Goal: Information Seeking & Learning: Learn about a topic

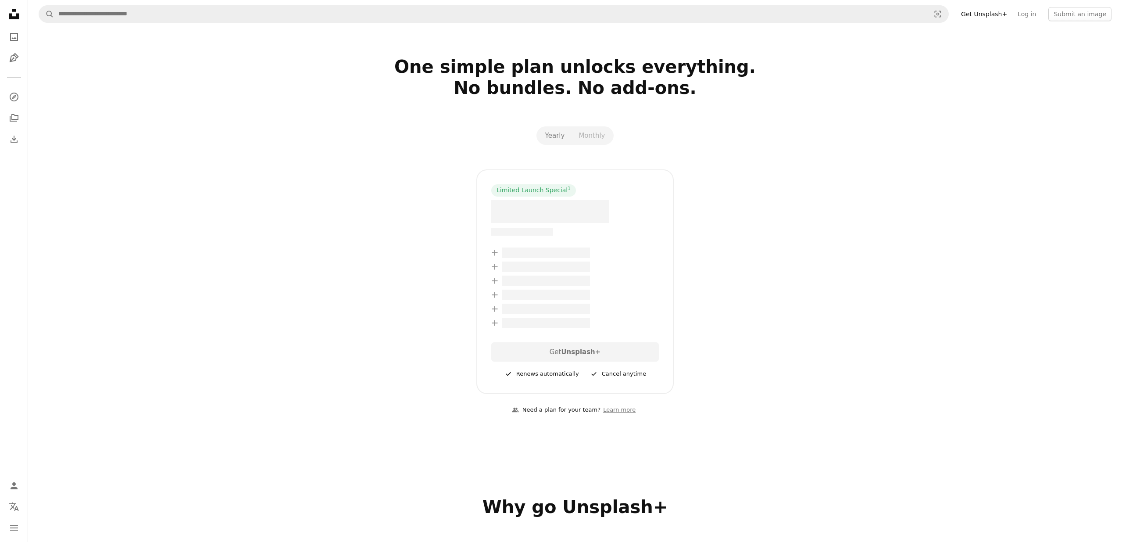
click at [543, 336] on div at bounding box center [575, 335] width 168 height 14
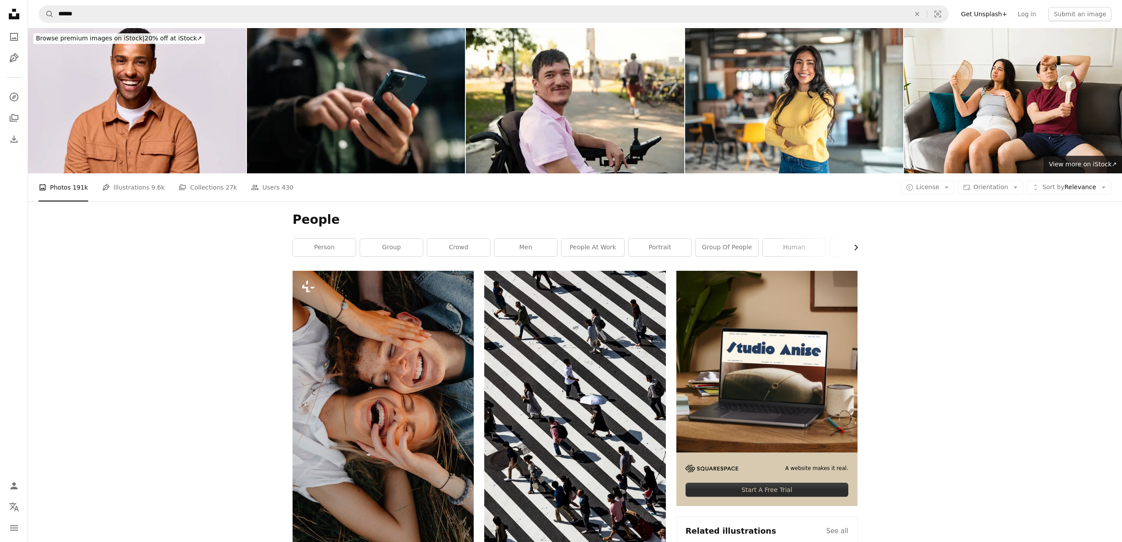
click at [855, 248] on icon "Chevron right" at bounding box center [856, 247] width 9 height 9
click at [857, 249] on icon "Chevron right" at bounding box center [856, 247] width 9 height 9
click at [296, 249] on icon "Chevron left" at bounding box center [294, 247] width 9 height 9
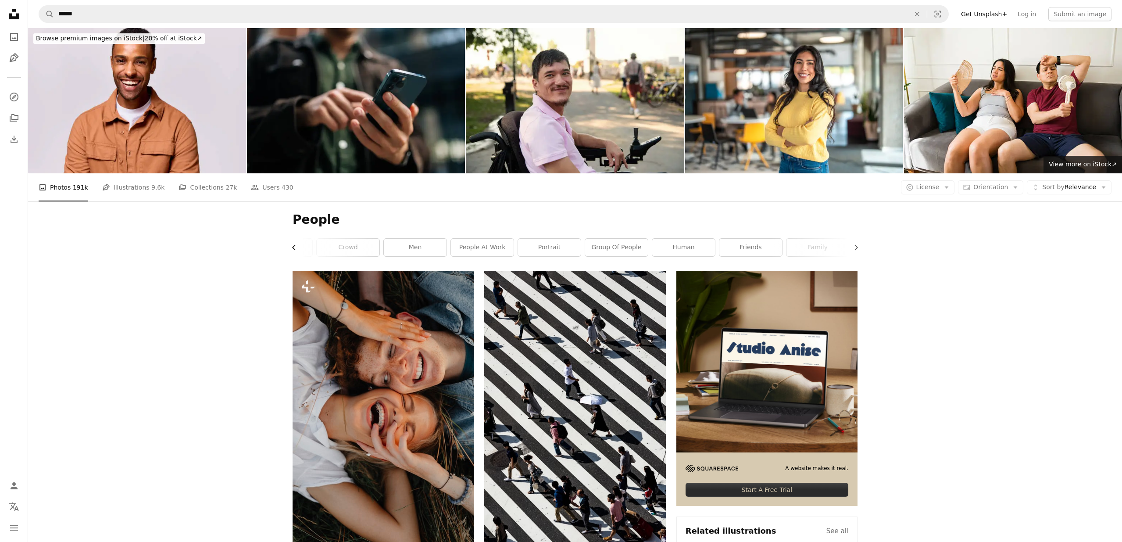
scroll to position [0, 105]
click at [294, 244] on icon "Chevron left" at bounding box center [294, 247] width 9 height 9
click at [326, 251] on link "person" at bounding box center [324, 248] width 63 height 18
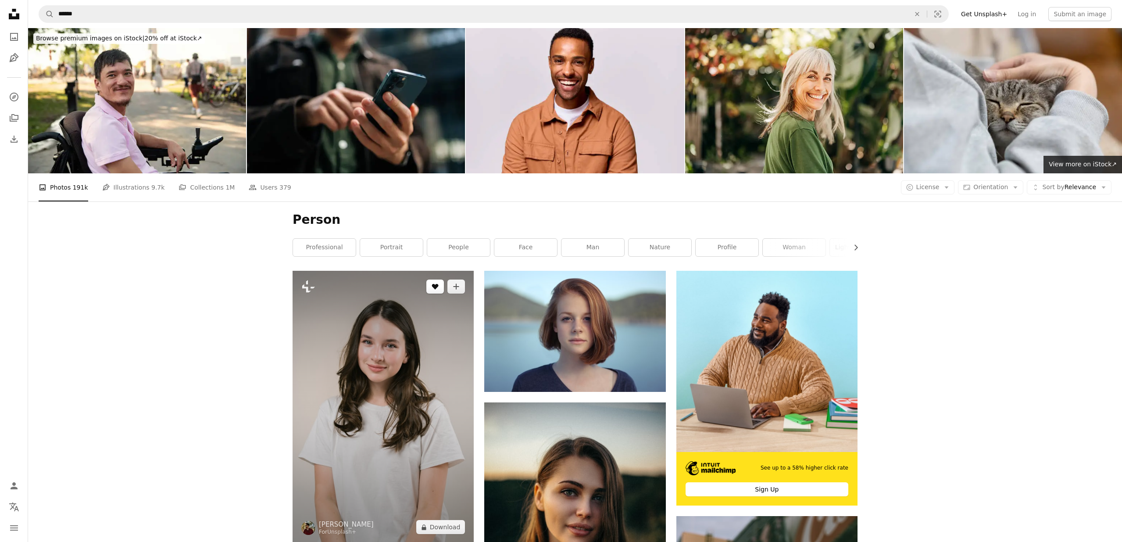
click at [427, 286] on button "A heart" at bounding box center [435, 286] width 18 height 14
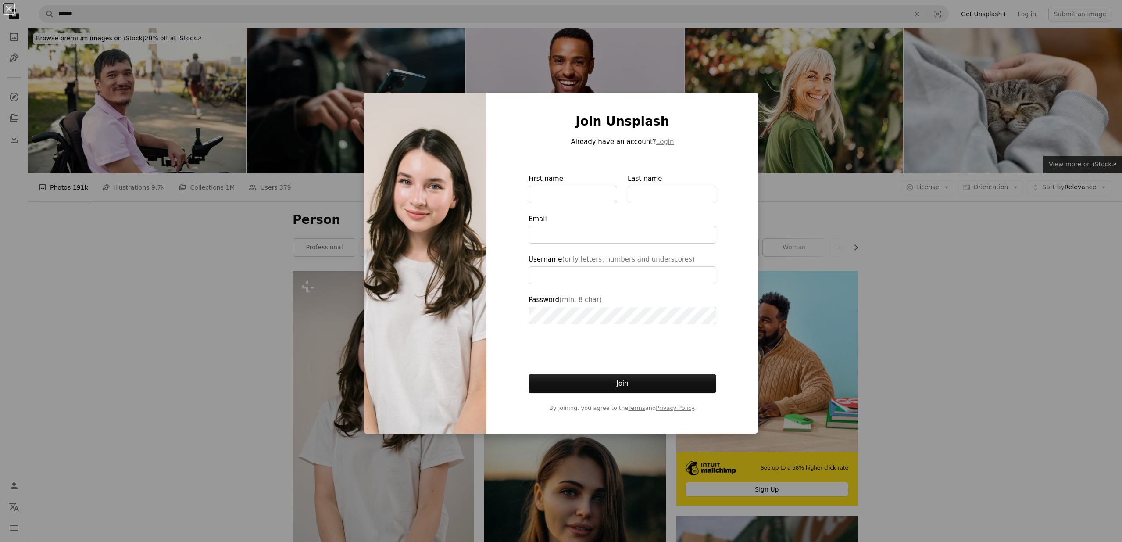
click at [179, 104] on div "An X shape Join Unsplash Already have an account? Login First name Last name Em…" at bounding box center [561, 271] width 1122 height 542
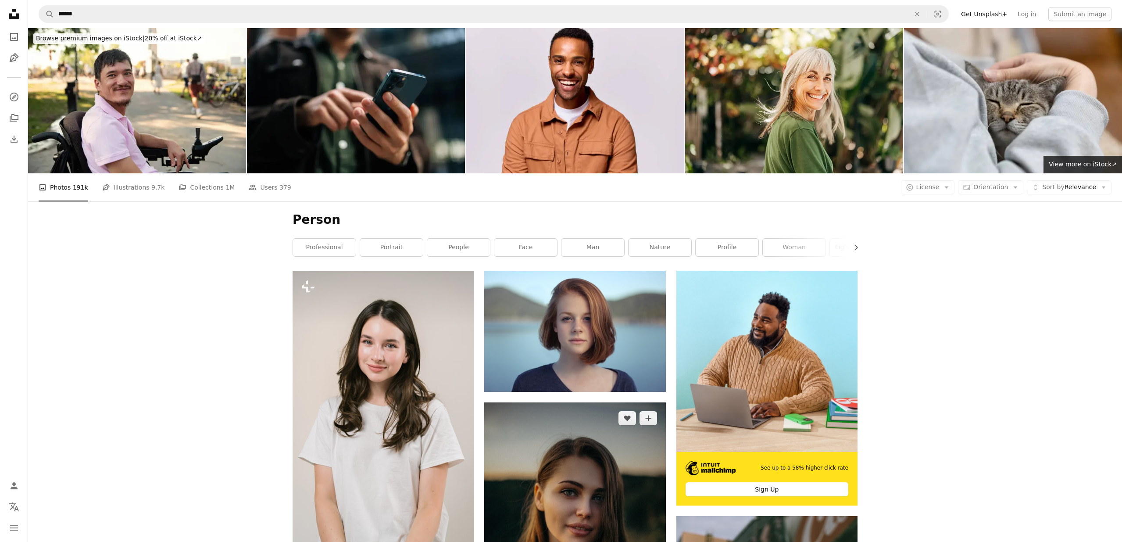
click at [522, 402] on img at bounding box center [574, 538] width 181 height 272
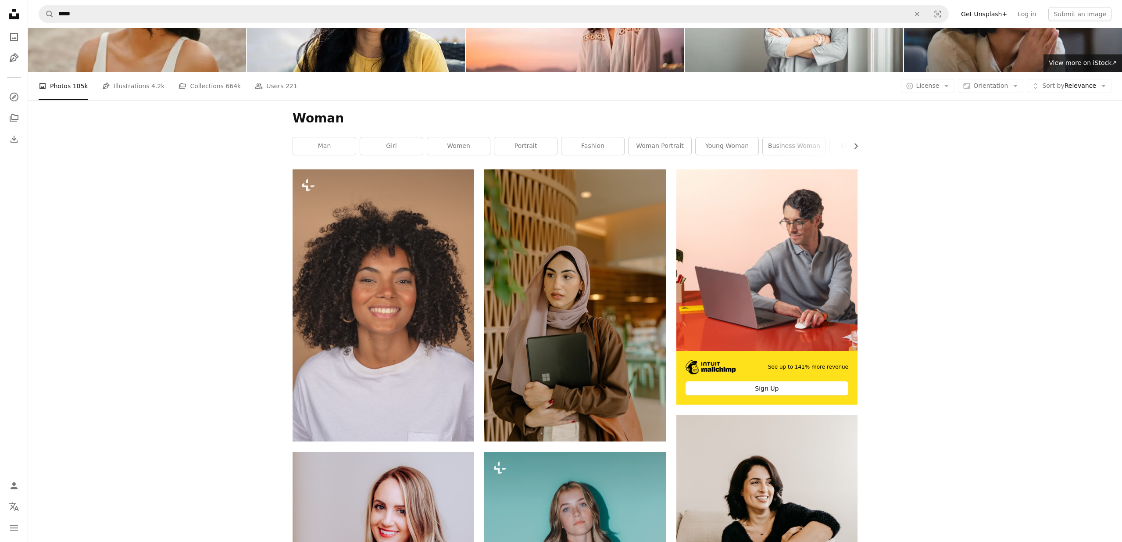
scroll to position [183, 0]
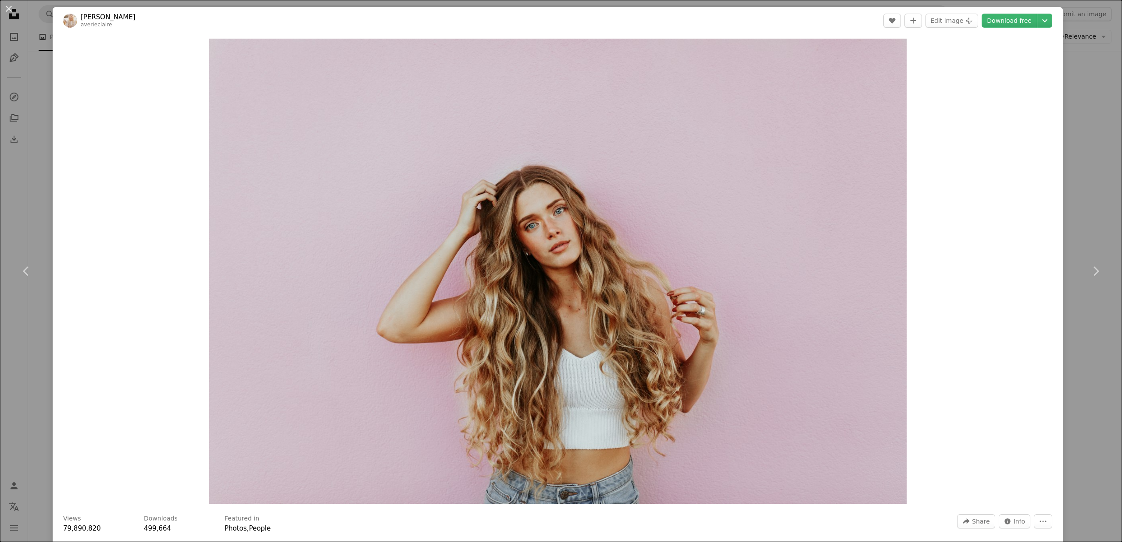
click at [44, 22] on div "An X shape Chevron left Chevron right [PERSON_NAME] averieclaire A heart A plus…" at bounding box center [561, 271] width 1122 height 542
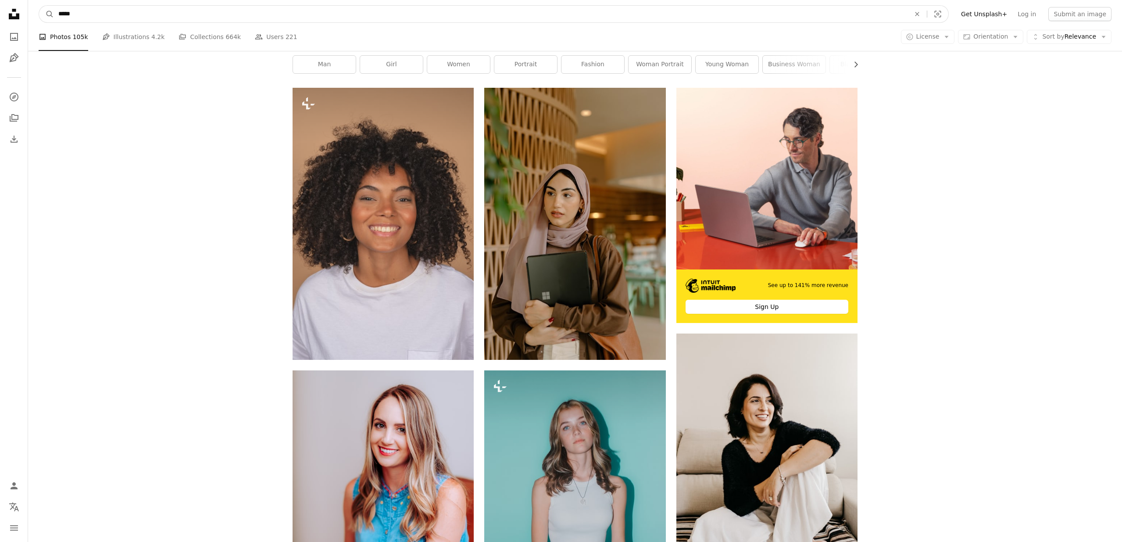
click at [69, 14] on input "*****" at bounding box center [481, 14] width 854 height 17
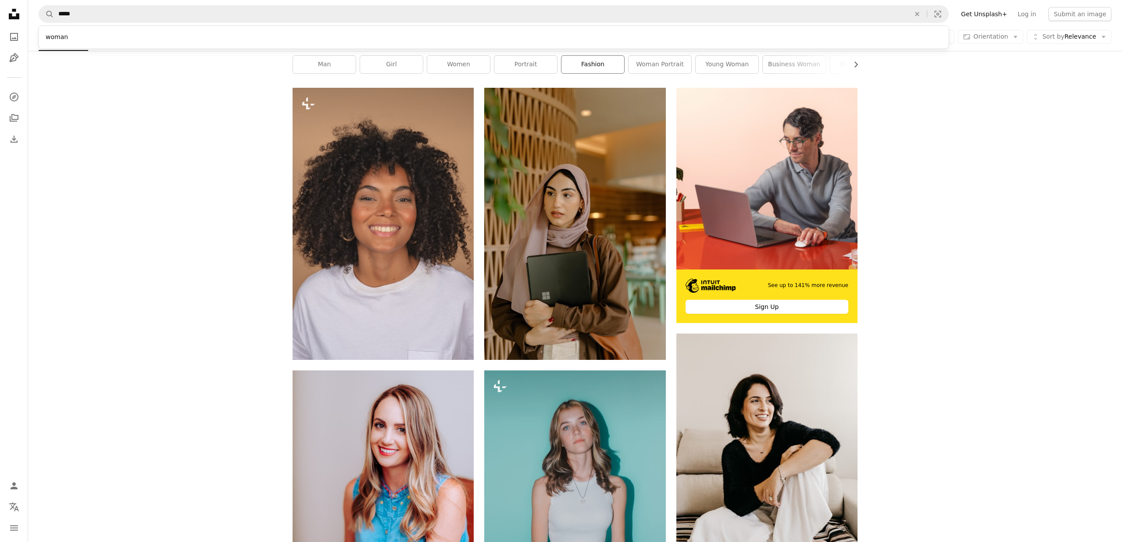
click at [611, 57] on link "fashion" at bounding box center [593, 65] width 63 height 18
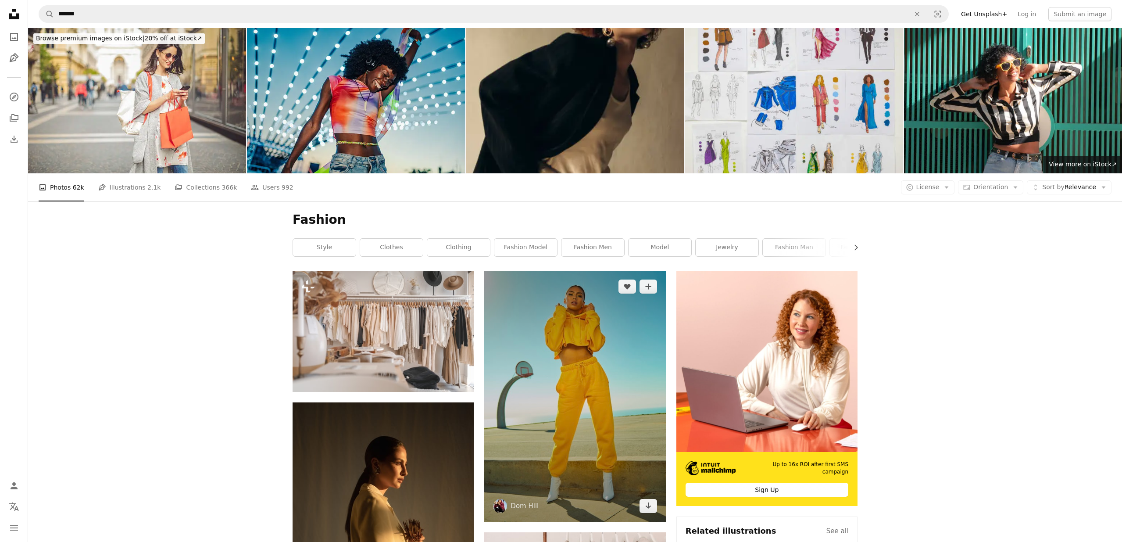
click at [537, 283] on img at bounding box center [574, 396] width 181 height 251
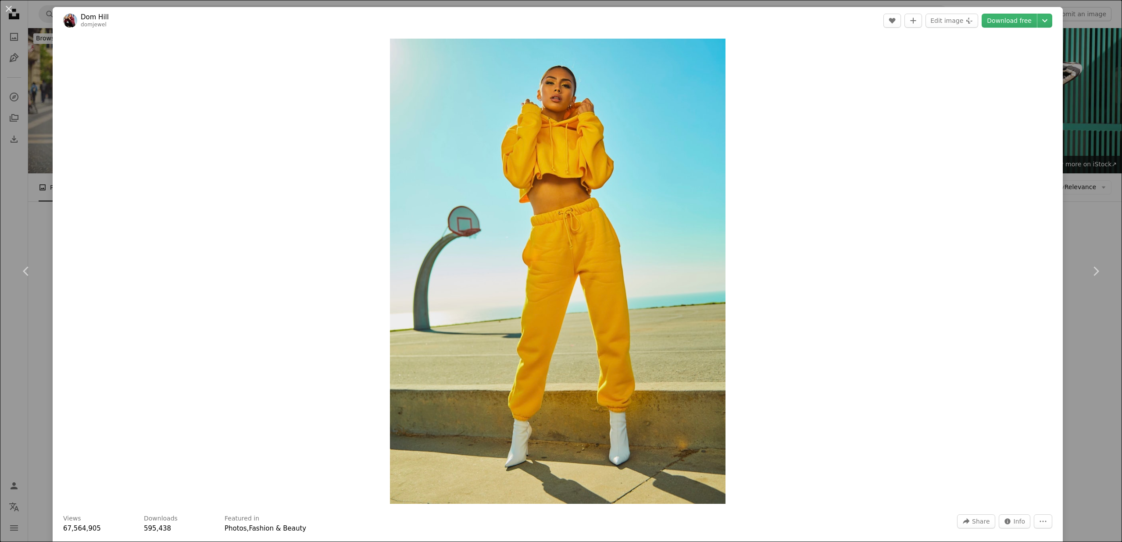
click at [45, 21] on div "An X shape Chevron left Chevron right [PERSON_NAME] domjewel A heart A plus sig…" at bounding box center [561, 271] width 1122 height 542
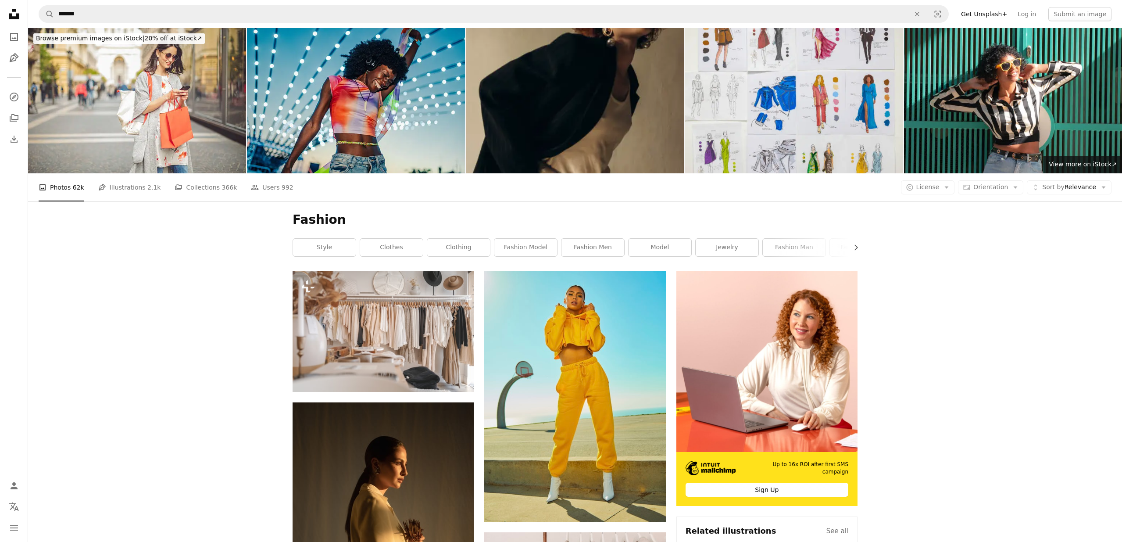
click at [568, 133] on img at bounding box center [575, 100] width 218 height 145
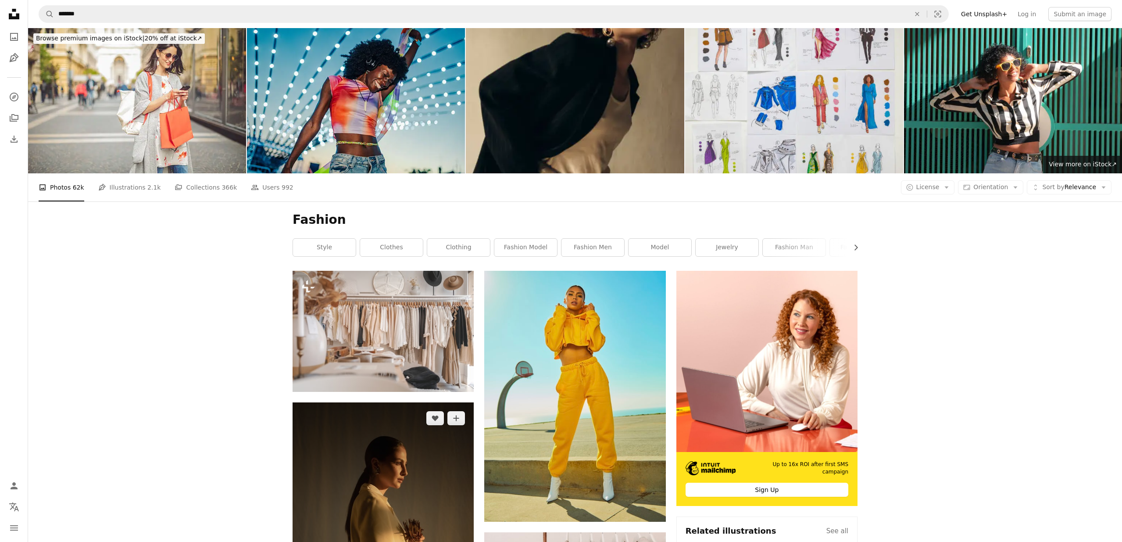
click at [347, 402] on img at bounding box center [383, 538] width 181 height 272
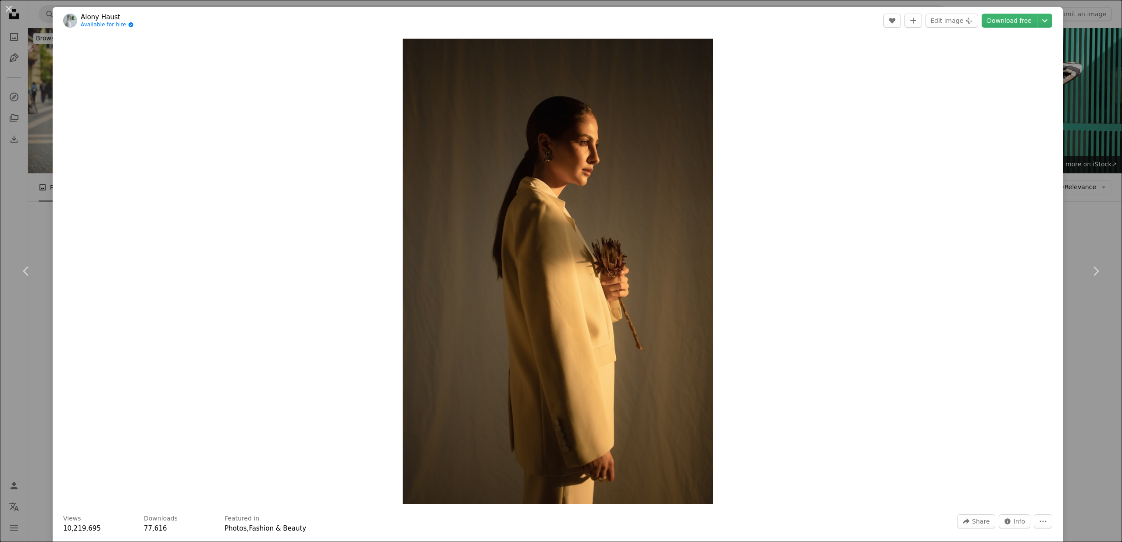
click at [38, 31] on div "An X shape Chevron left Chevron right Aiony Haust Available for hire A checkmar…" at bounding box center [561, 271] width 1122 height 542
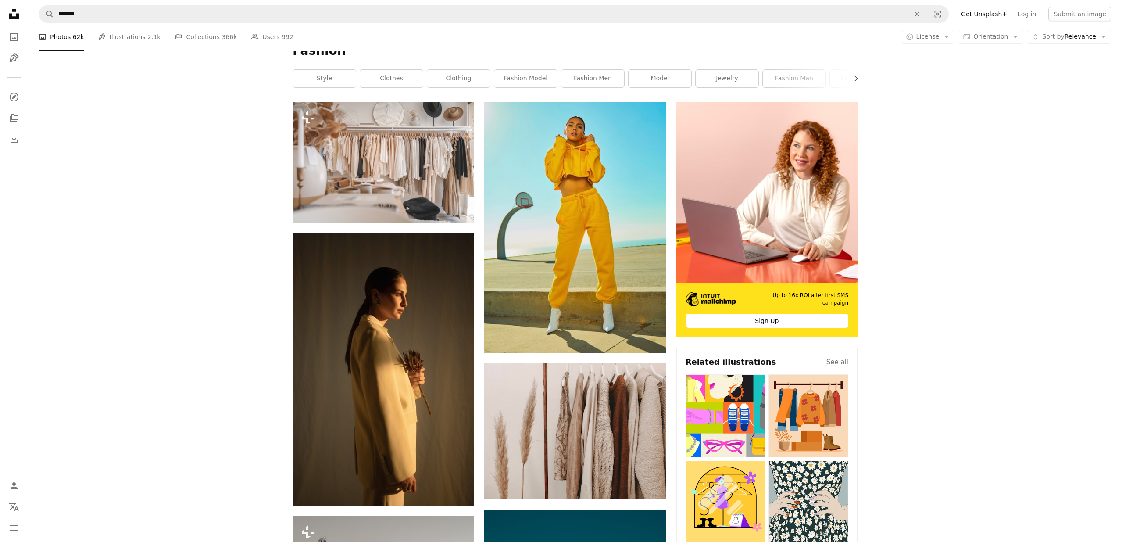
scroll to position [105, 0]
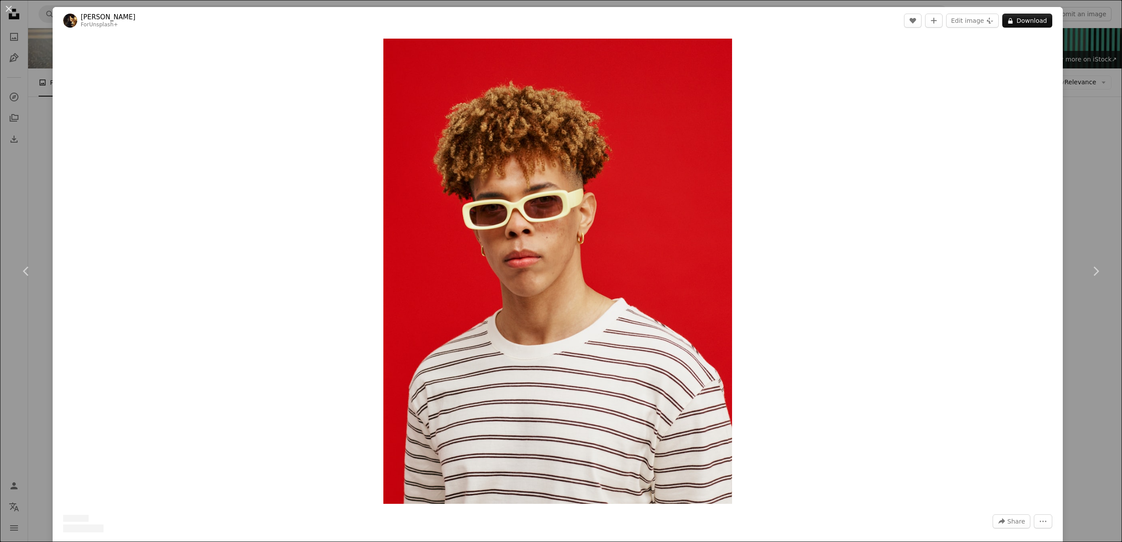
click at [40, 13] on div "An X shape Chevron left Chevron right [PERSON_NAME] For Unsplash+ A heart A plu…" at bounding box center [561, 271] width 1122 height 542
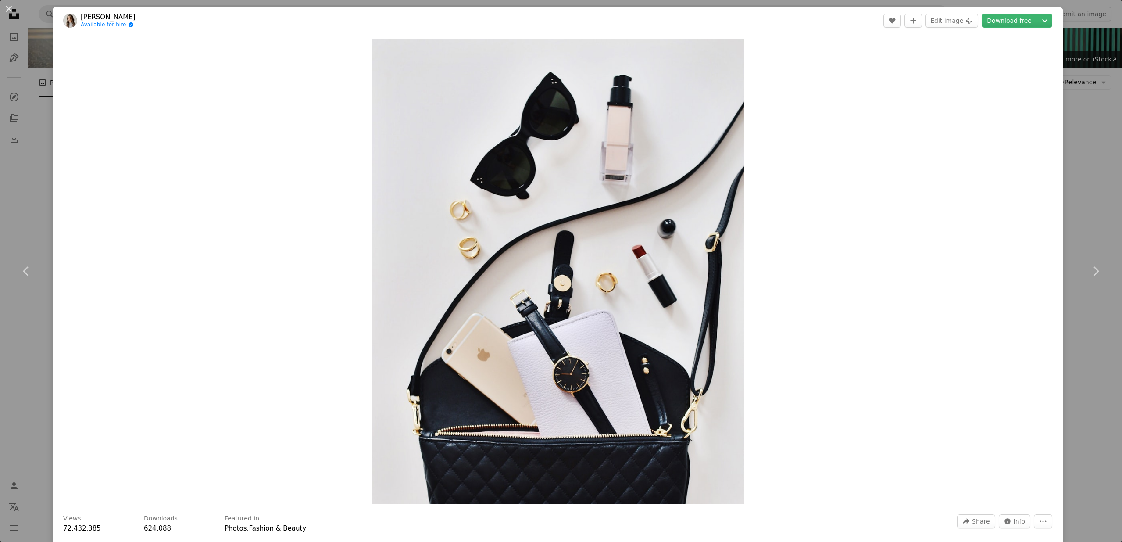
click at [13, 37] on div "An X shape Chevron left Chevron right [PERSON_NAME] Available for hire A checkm…" at bounding box center [561, 271] width 1122 height 542
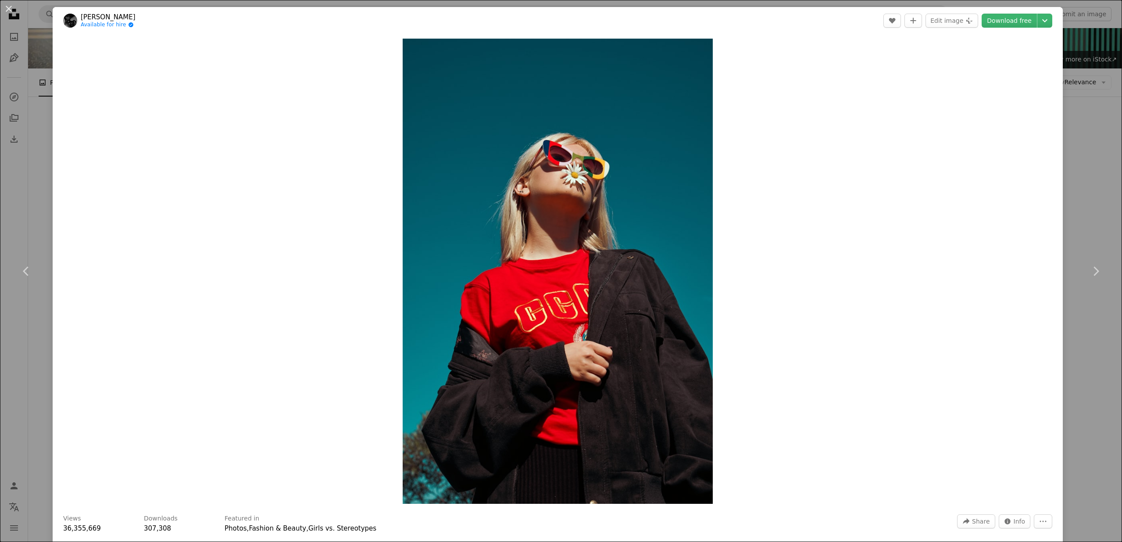
click at [31, 111] on div "An X shape Chevron left Chevron right [PERSON_NAME] Available for hire A checkm…" at bounding box center [561, 271] width 1122 height 542
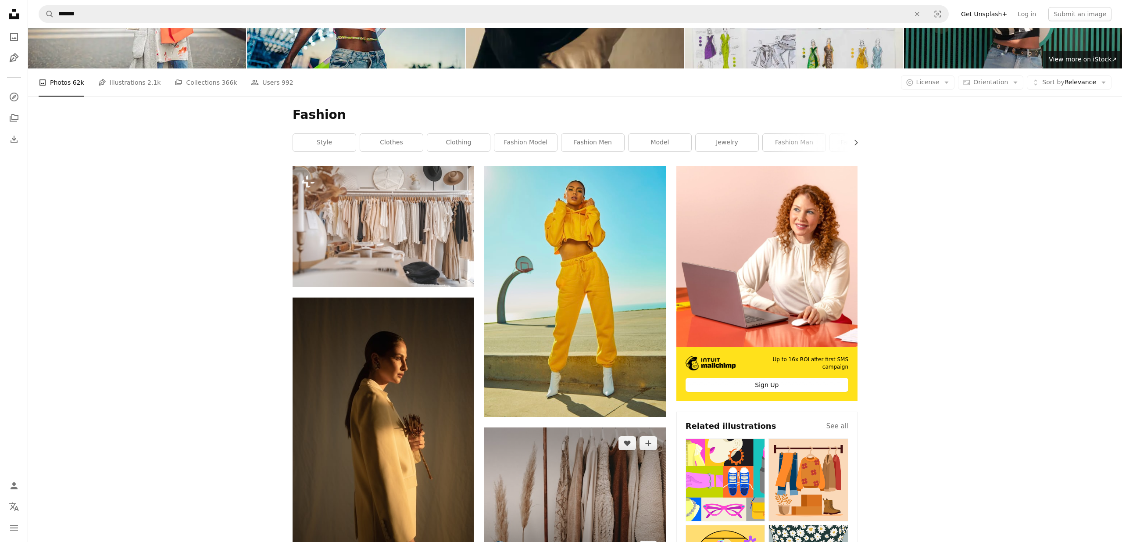
click at [557, 427] on img at bounding box center [574, 495] width 181 height 136
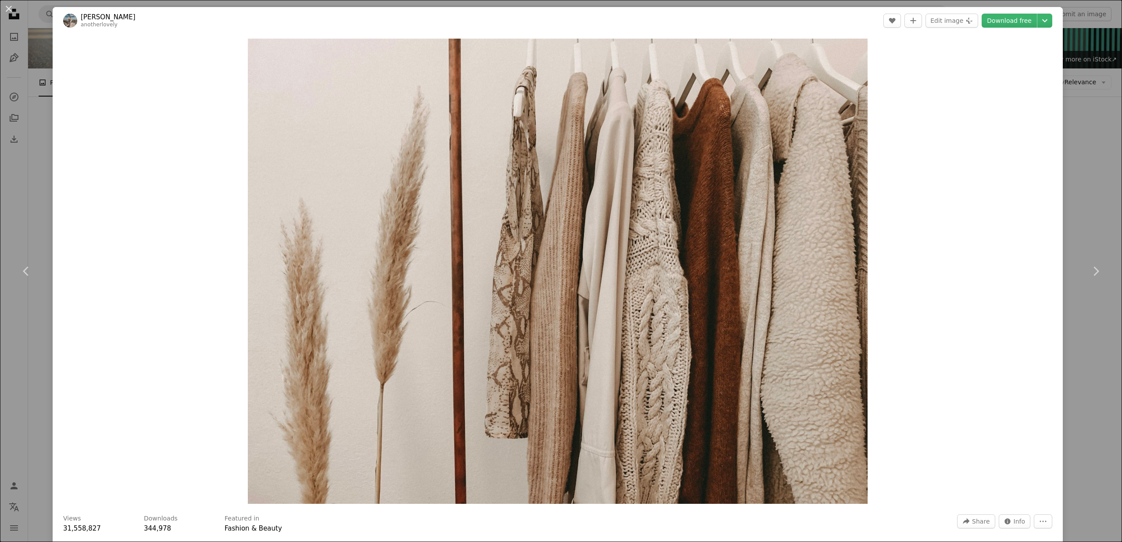
click at [46, 24] on div "An X shape Chevron left Chevron right [PERSON_NAME] anotherlovely A heart A plu…" at bounding box center [561, 271] width 1122 height 542
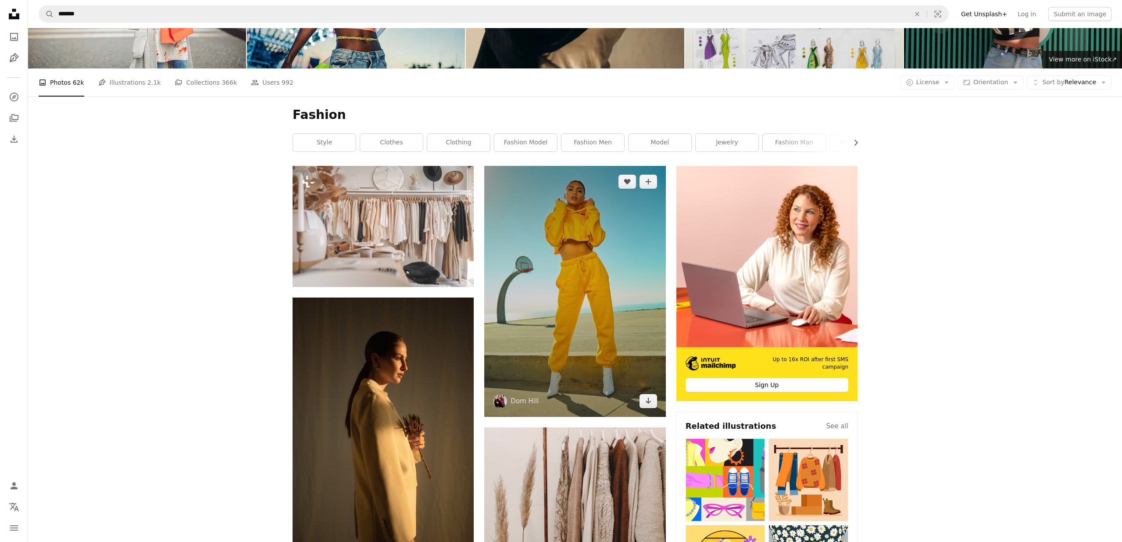
click at [563, 172] on img at bounding box center [574, 291] width 181 height 251
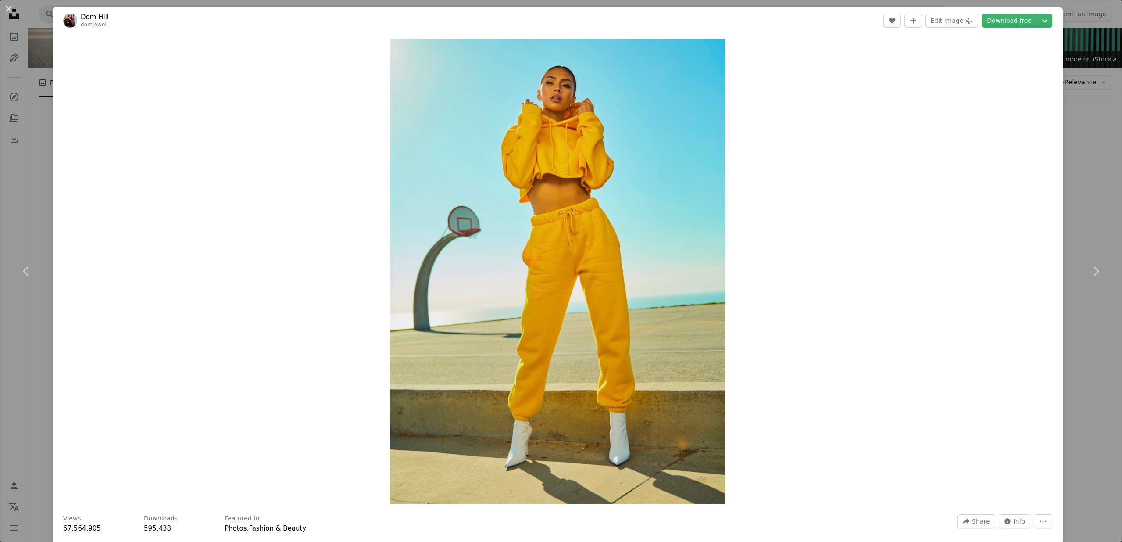
click at [50, 36] on div "An X shape Chevron left Chevron right [PERSON_NAME] domjewel A heart A plus sig…" at bounding box center [561, 271] width 1122 height 542
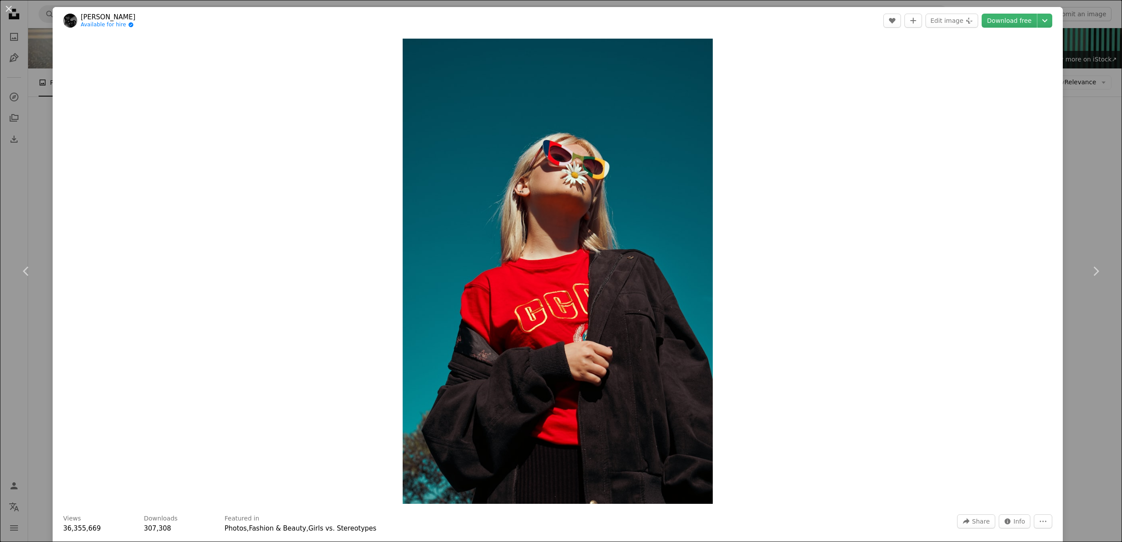
click at [6, 100] on div "An X shape Chevron left Chevron right [PERSON_NAME] Available for hire A checkm…" at bounding box center [561, 271] width 1122 height 542
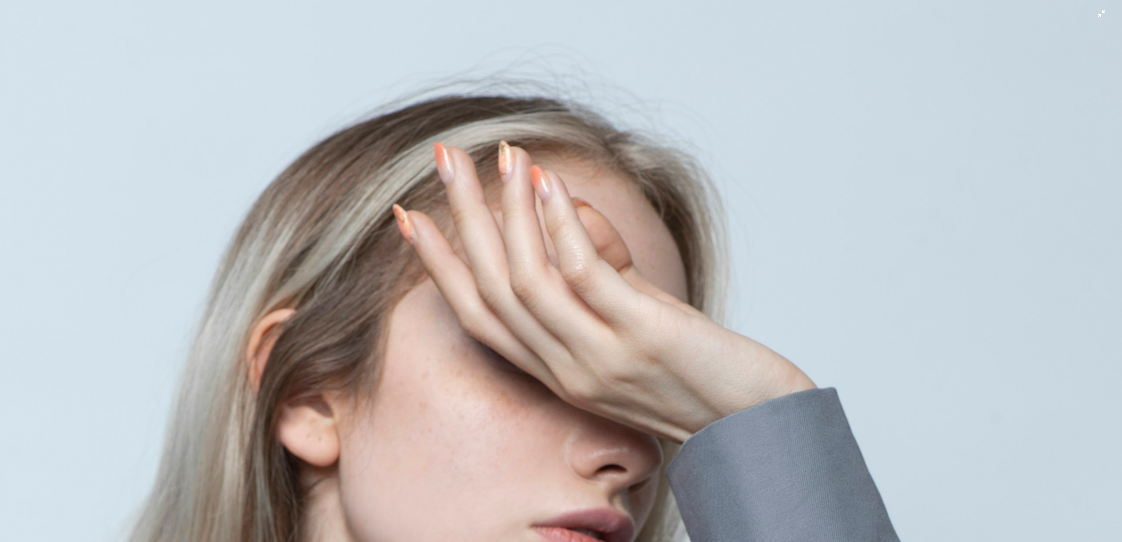
drag, startPoint x: 87, startPoint y: 57, endPoint x: 174, endPoint y: 34, distance: 90.1
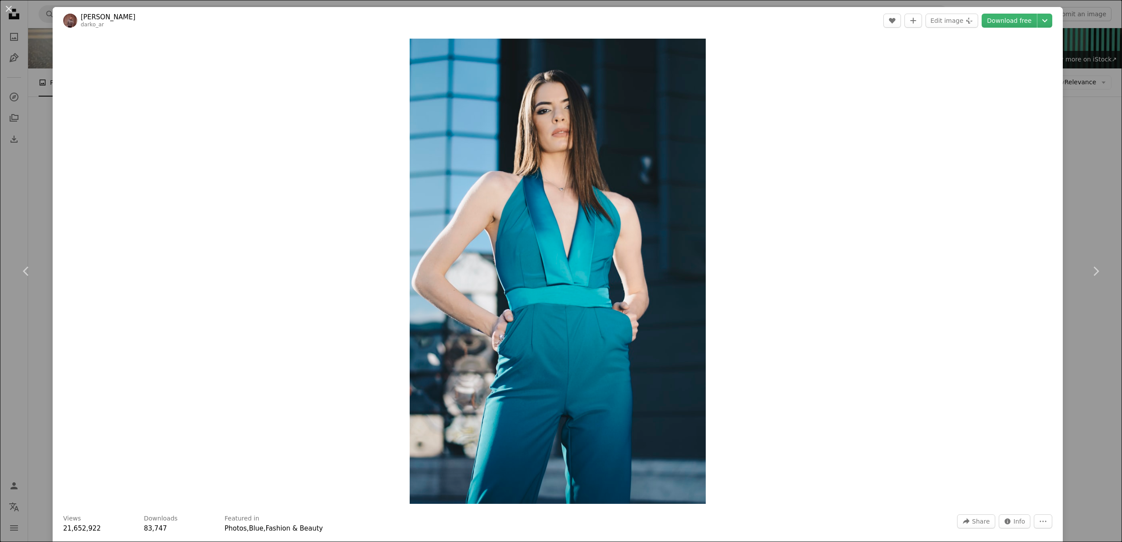
click at [45, 26] on div "An X shape Chevron left Chevron right [PERSON_NAME] darko_ar A heart A plus sig…" at bounding box center [561, 271] width 1122 height 542
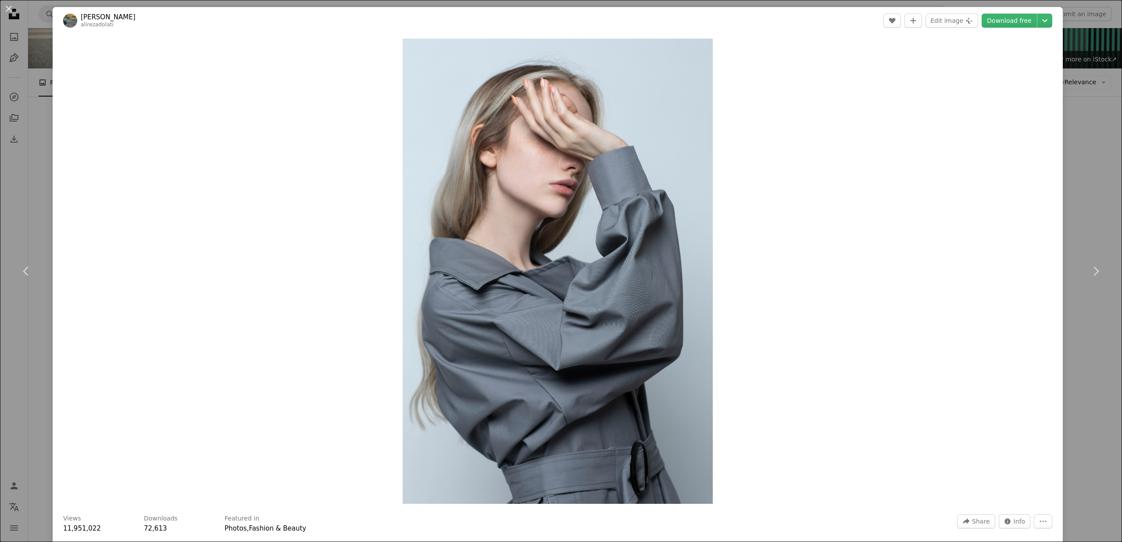
click at [0, 187] on div "An X shape Chevron left Chevron right [PERSON_NAME] alirezadolati A heart A plu…" at bounding box center [561, 271] width 1122 height 542
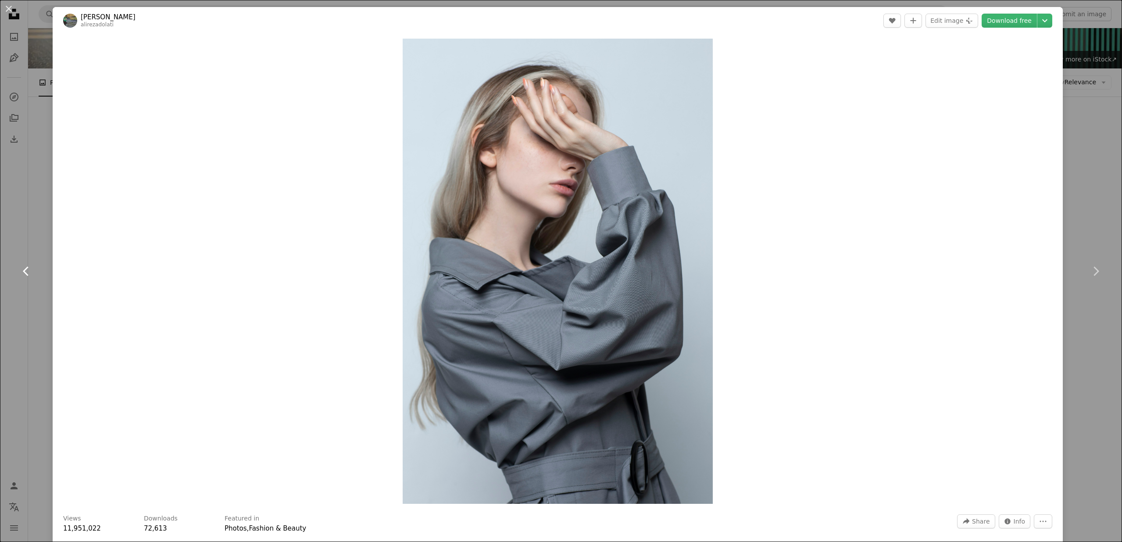
click at [1, 249] on link "Chevron left" at bounding box center [26, 271] width 53 height 84
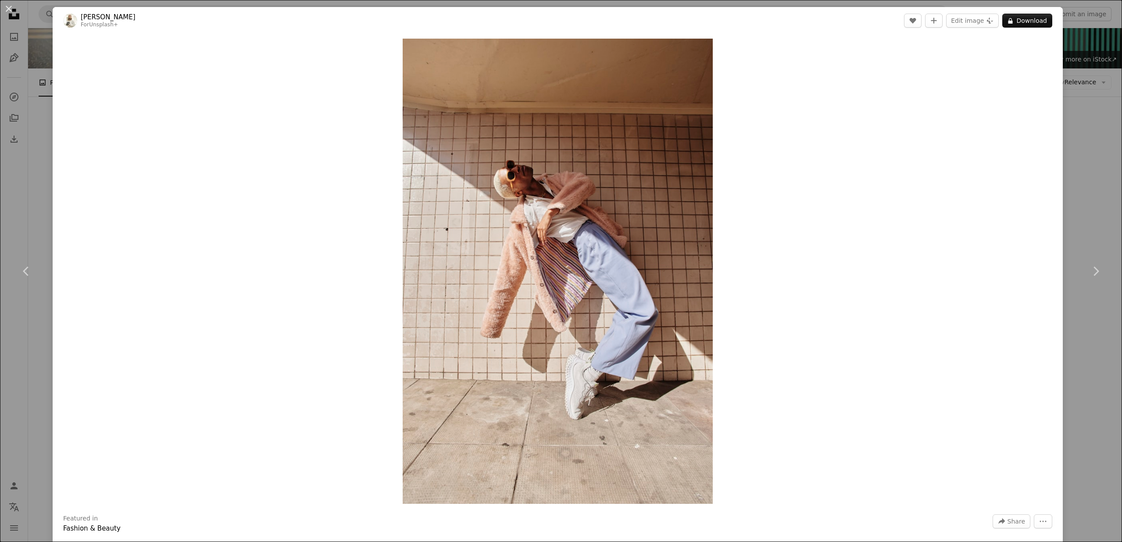
click at [28, 116] on div "An X shape Chevron left Chevron right [PERSON_NAME] For Unsplash+ A heart A plu…" at bounding box center [561, 271] width 1122 height 542
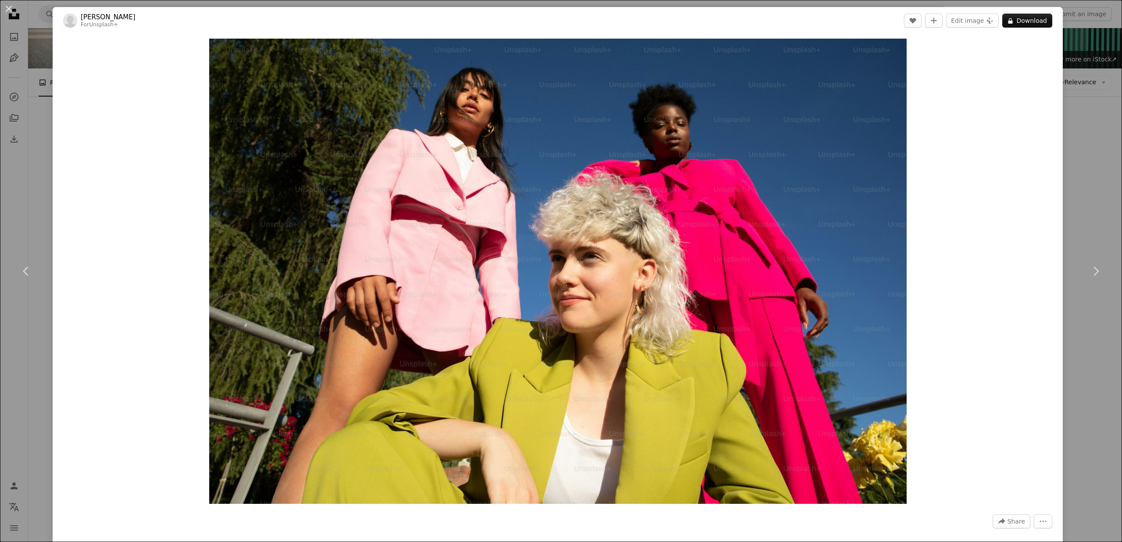
click at [27, 131] on div "An X shape Chevron left Chevron right [PERSON_NAME] For Unsplash+ A heart A plu…" at bounding box center [561, 271] width 1122 height 542
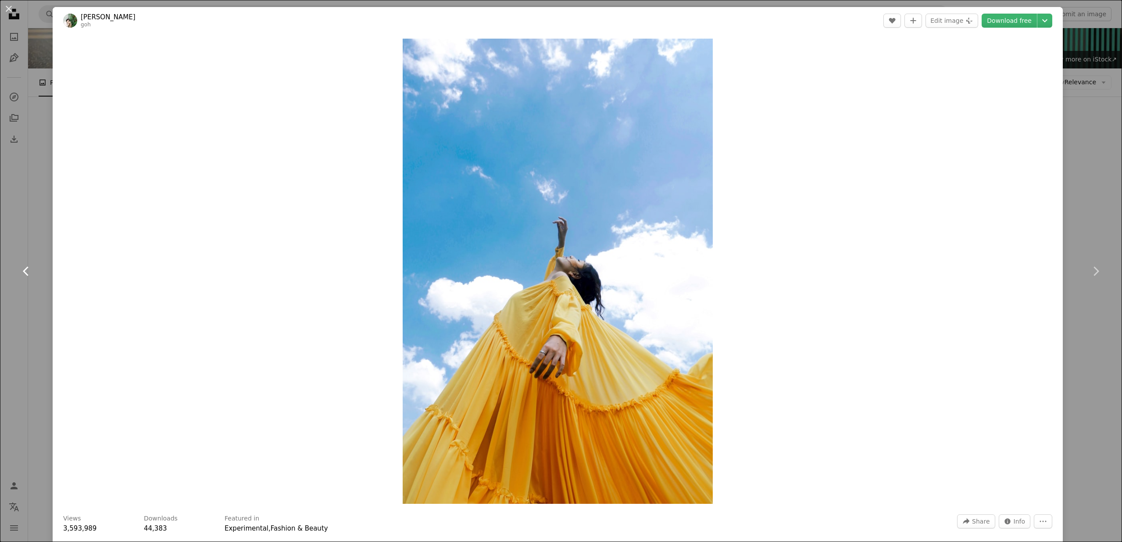
click at [24, 260] on link "Chevron left" at bounding box center [26, 271] width 53 height 84
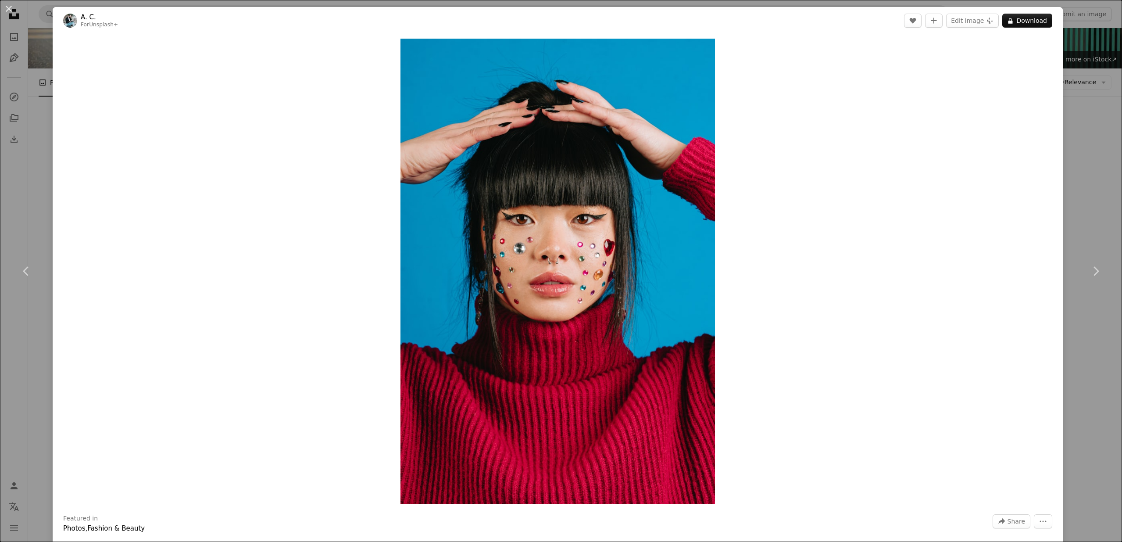
click at [11, 193] on div "An X shape Chevron left Chevron right A. C. For Unsplash+ A heart A plus sign E…" at bounding box center [561, 271] width 1122 height 542
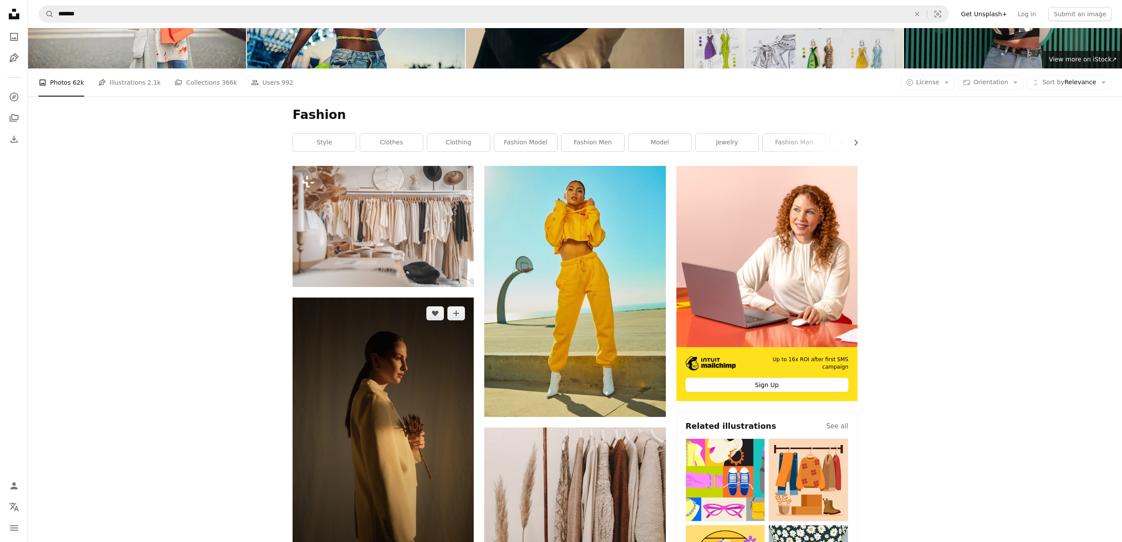
click at [329, 297] on img at bounding box center [383, 433] width 181 height 272
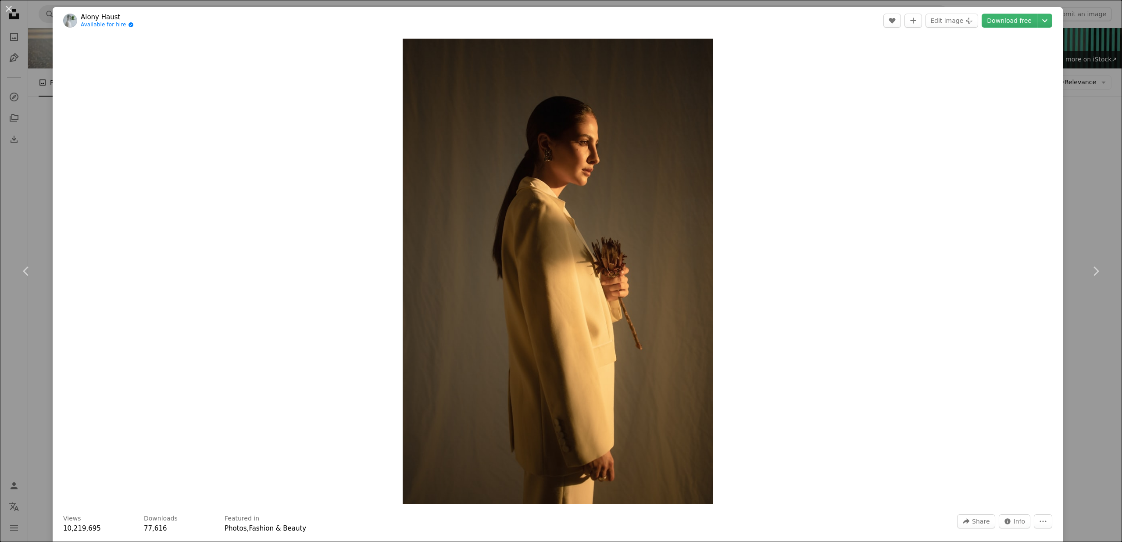
click at [17, 204] on div "An X shape Chevron left Chevron right Aiony Haust Available for hire A checkmar…" at bounding box center [561, 271] width 1122 height 542
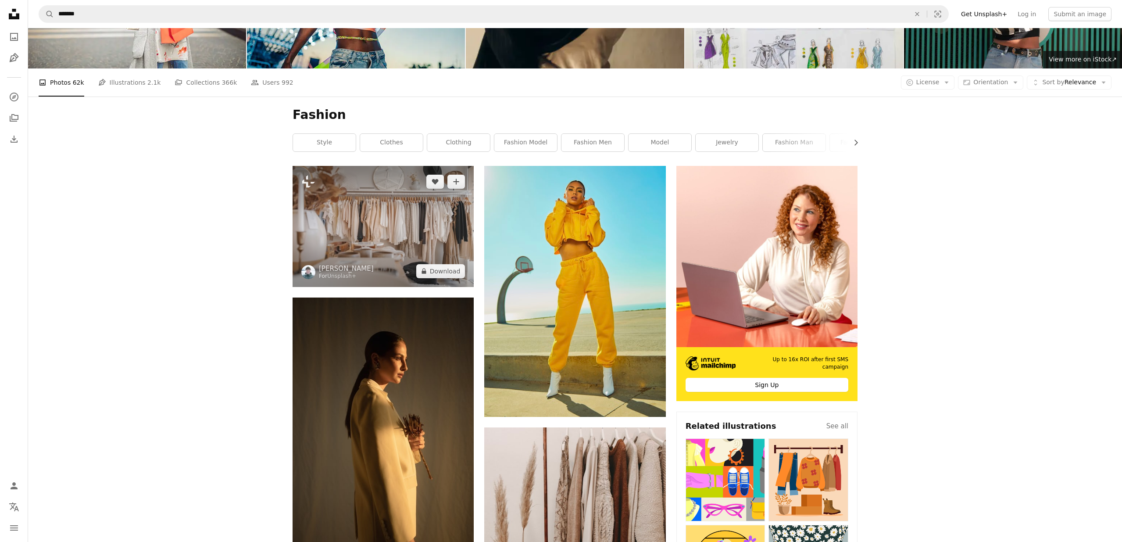
click at [373, 170] on img at bounding box center [383, 226] width 181 height 121
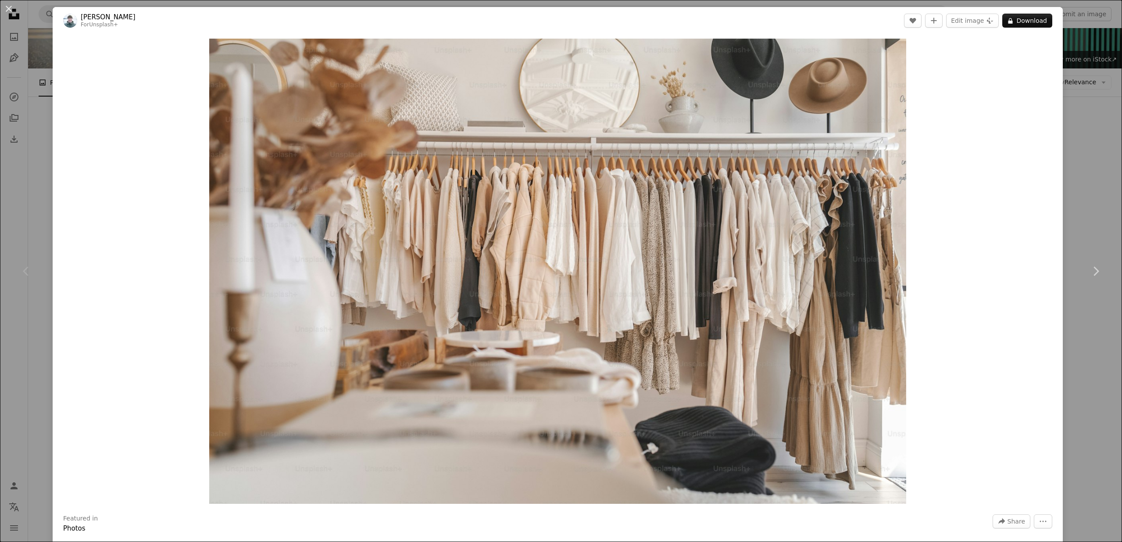
click at [24, 190] on div "An X shape Chevron left Chevron right [PERSON_NAME] For Unsplash+ A heart A plu…" at bounding box center [561, 271] width 1122 height 542
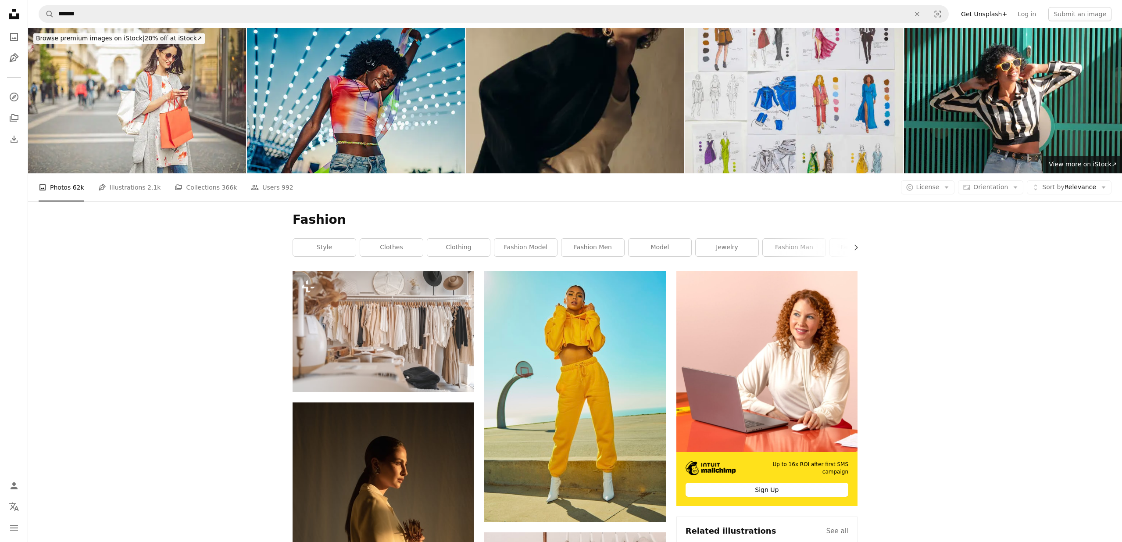
click at [565, 153] on img at bounding box center [575, 100] width 218 height 145
